Goal: Information Seeking & Learning: Learn about a topic

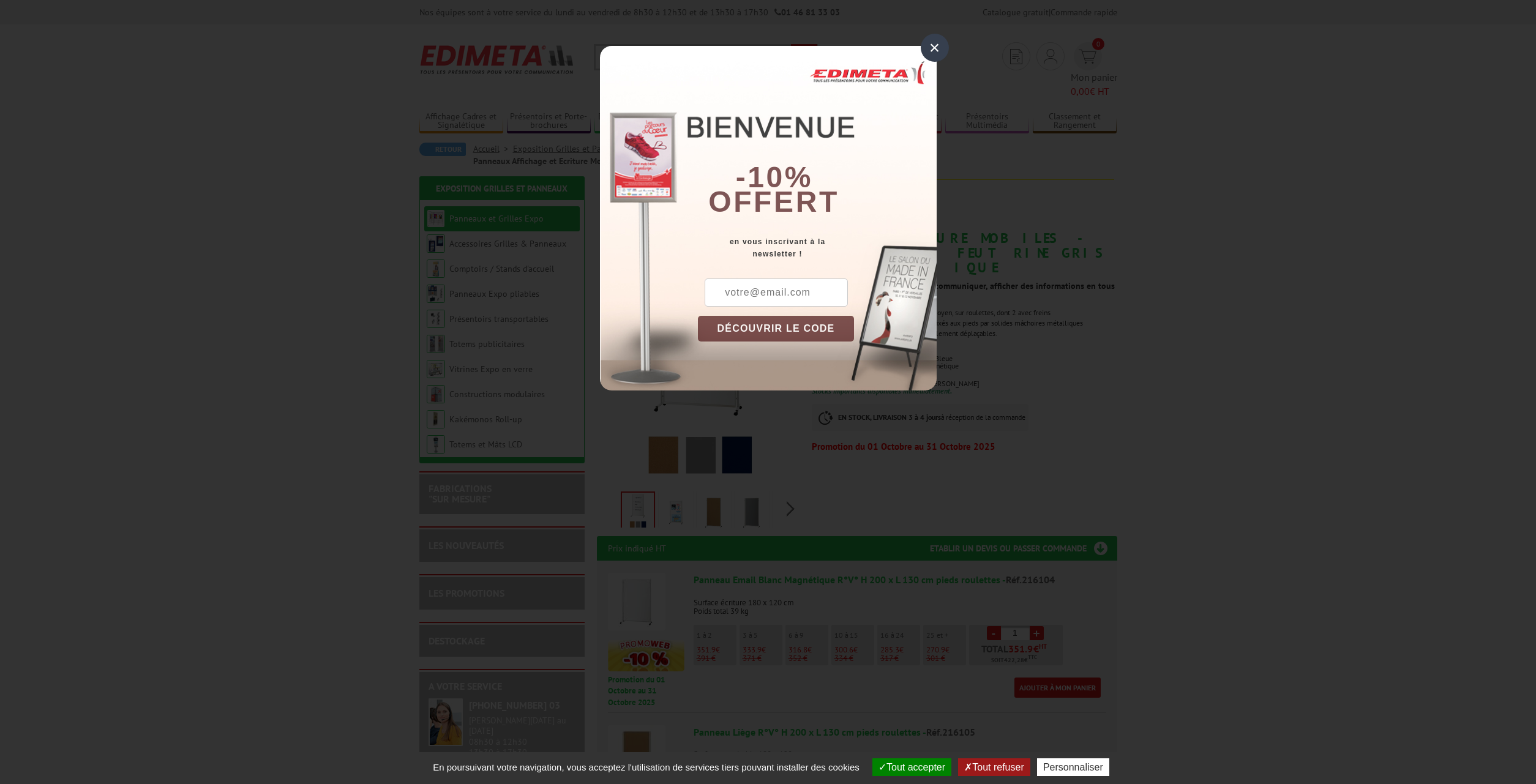
click at [937, 52] on div "×" at bounding box center [935, 48] width 28 height 28
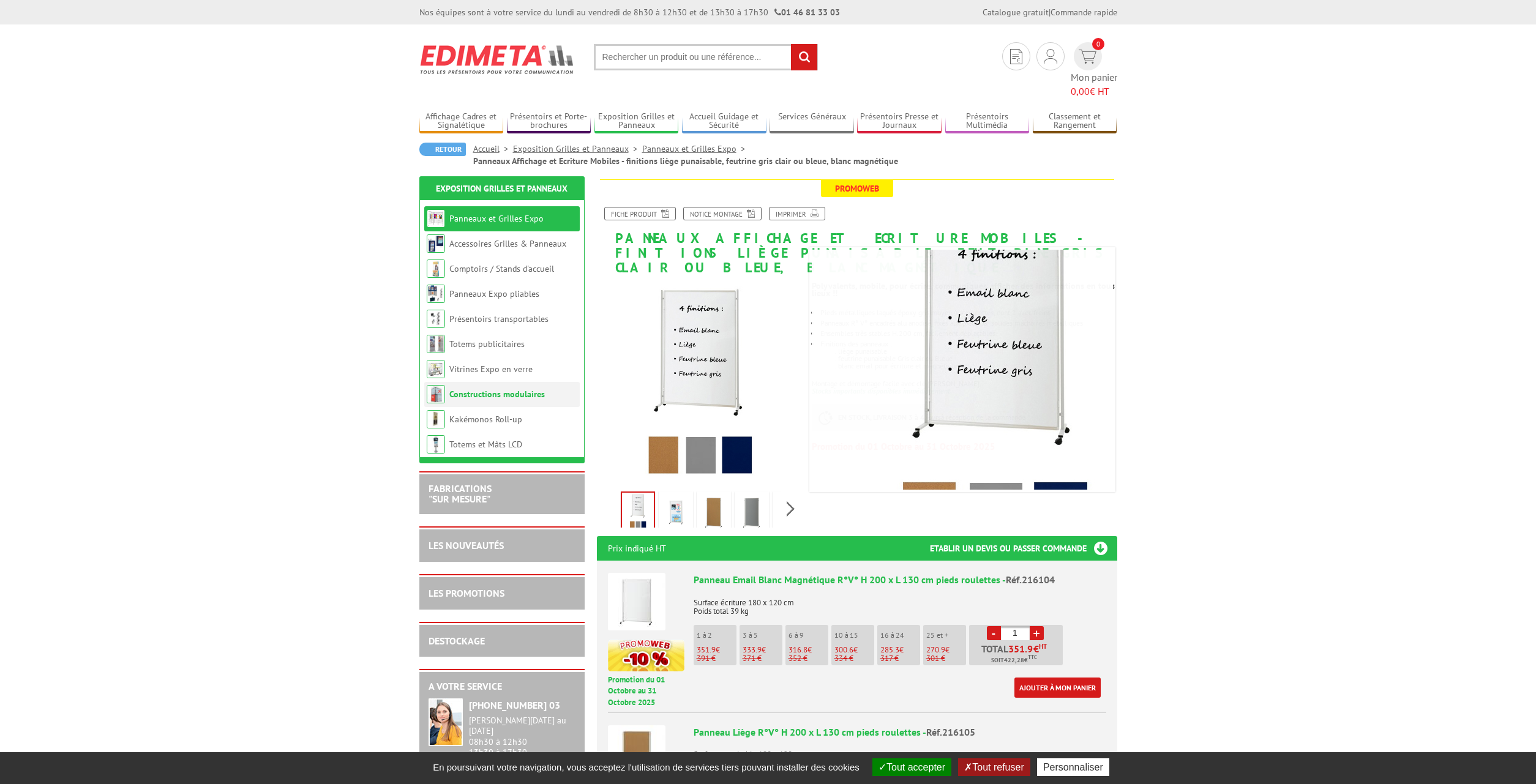
click at [486, 389] on link "Constructions modulaires" at bounding box center [497, 394] width 95 height 11
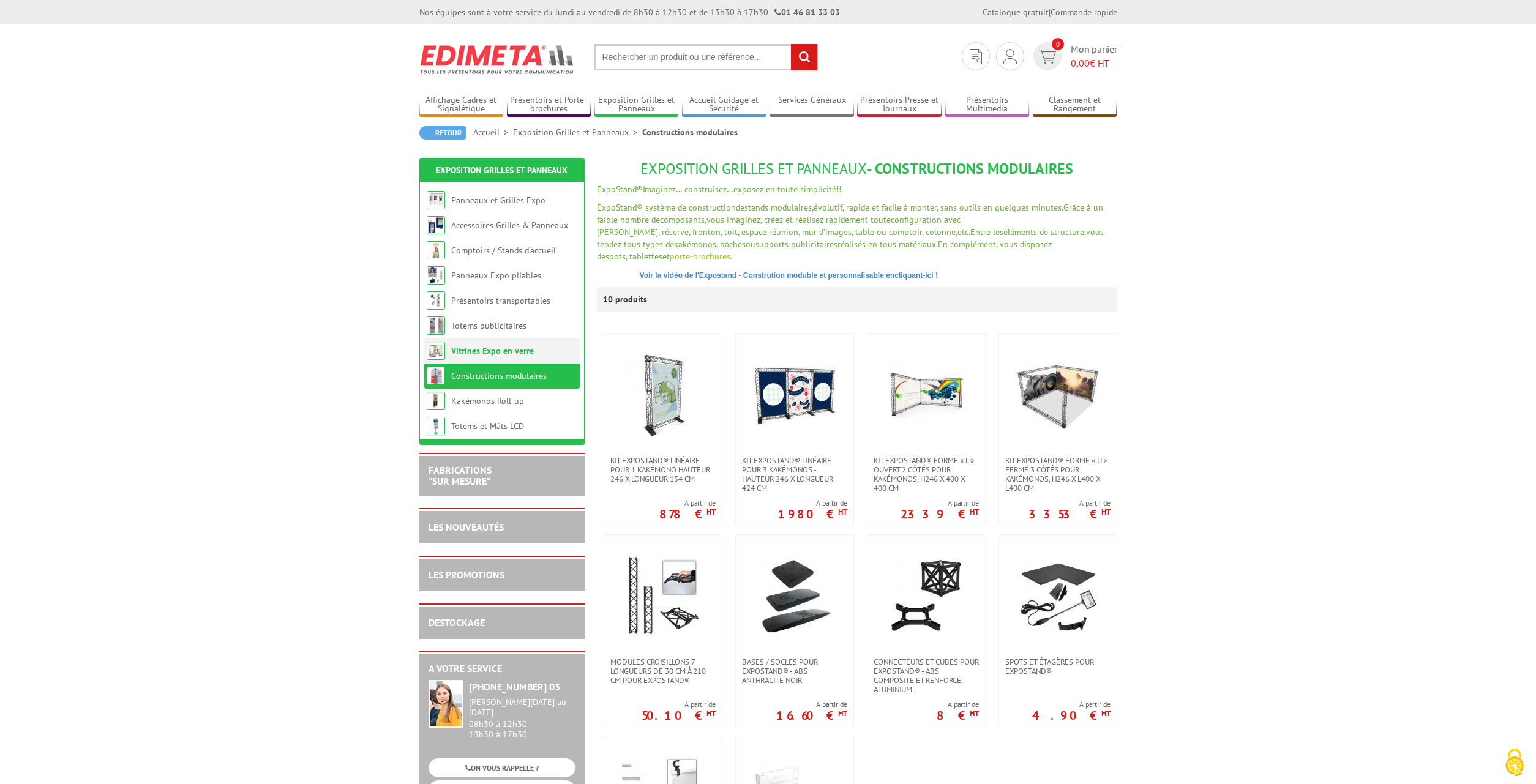
click at [493, 355] on link "Vitrines Expo en verre" at bounding box center [493, 351] width 83 height 11
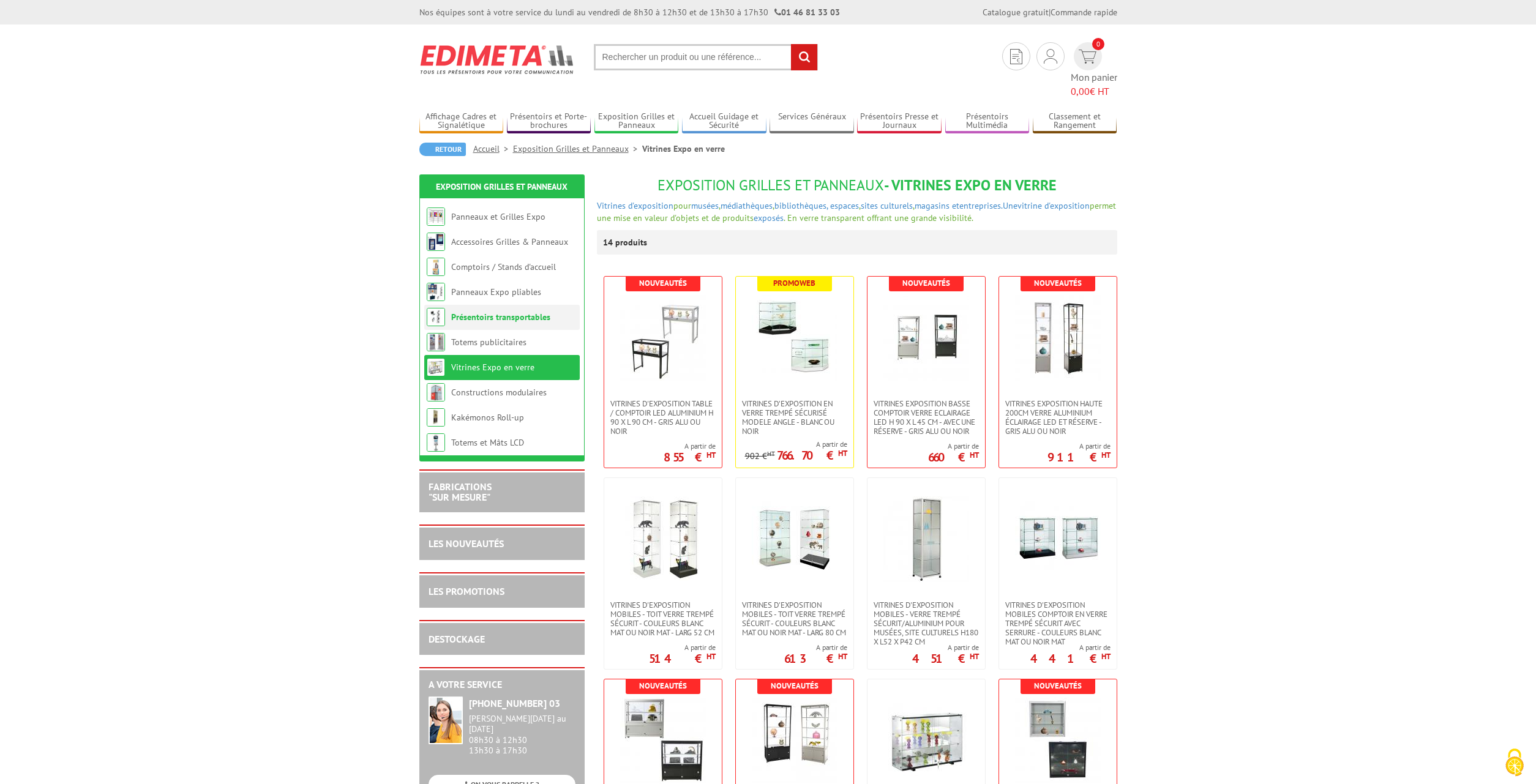
click at [520, 312] on link "Présentoirs transportables" at bounding box center [501, 317] width 100 height 11
